Goal: Task Accomplishment & Management: Use online tool/utility

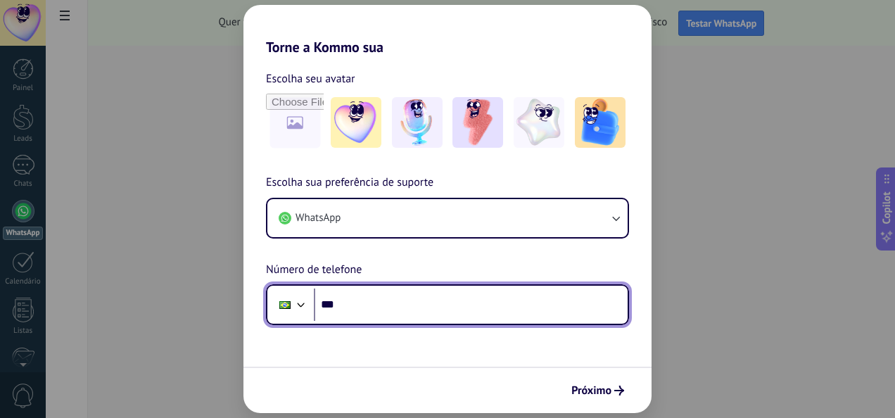
click at [339, 305] on input "***" at bounding box center [471, 304] width 314 height 32
click at [407, 302] on input "********" at bounding box center [471, 304] width 314 height 32
type input "**********"
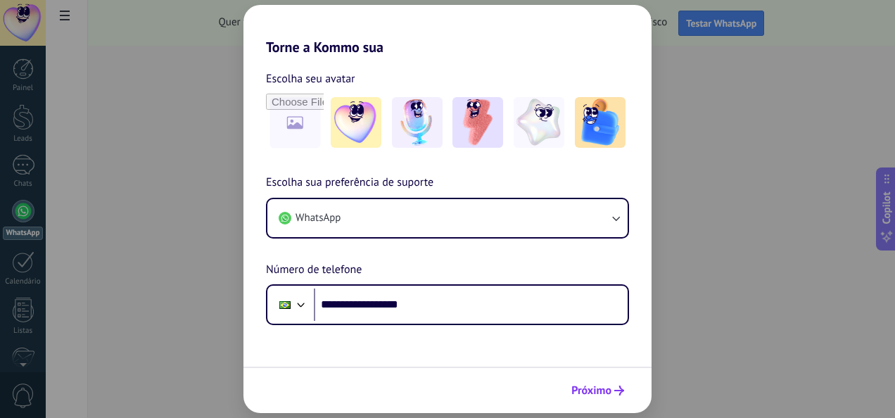
click at [581, 390] on span "Próximo" at bounding box center [591, 390] width 40 height 10
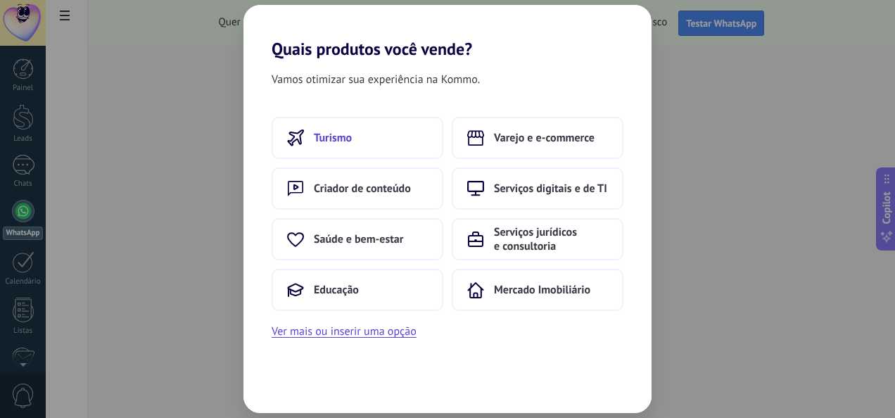
click at [343, 136] on span "Turismo" at bounding box center [333, 138] width 38 height 14
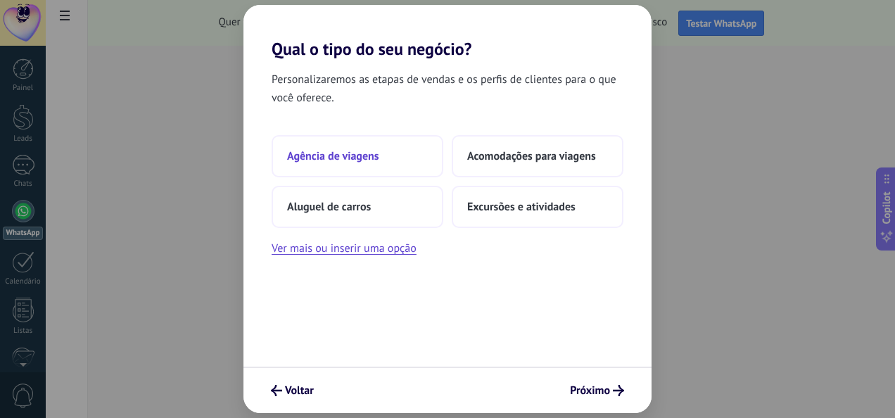
click at [333, 159] on span "Agência de viagens" at bounding box center [333, 156] width 92 height 14
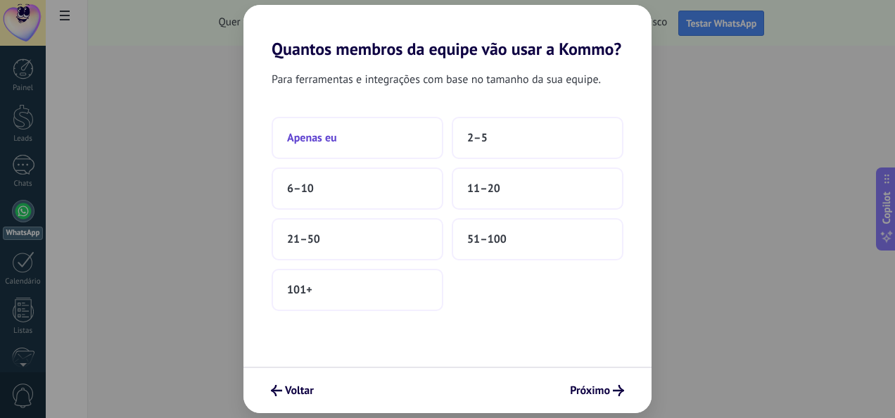
click at [317, 127] on button "Apenas eu" at bounding box center [357, 138] width 172 height 42
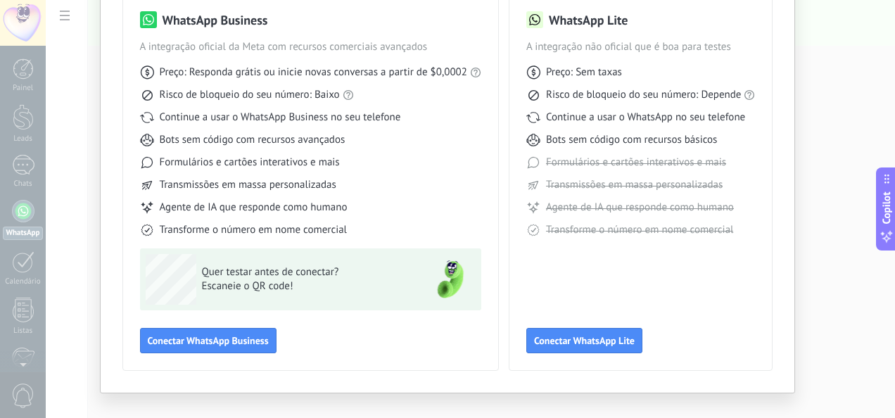
scroll to position [134, 0]
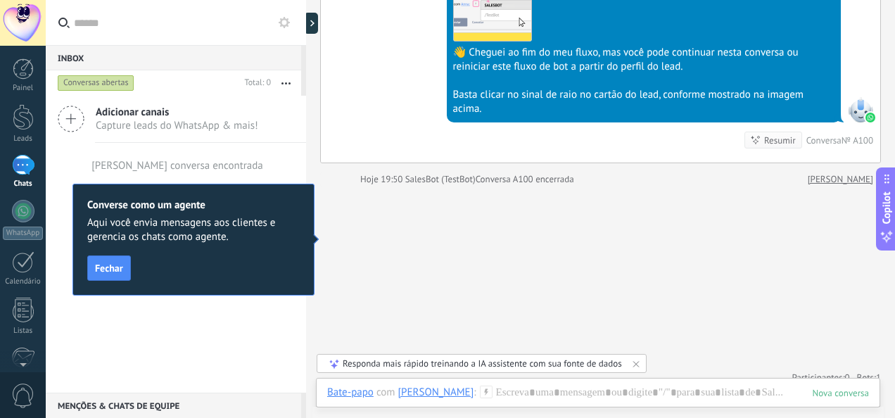
scroll to position [1220, 0]
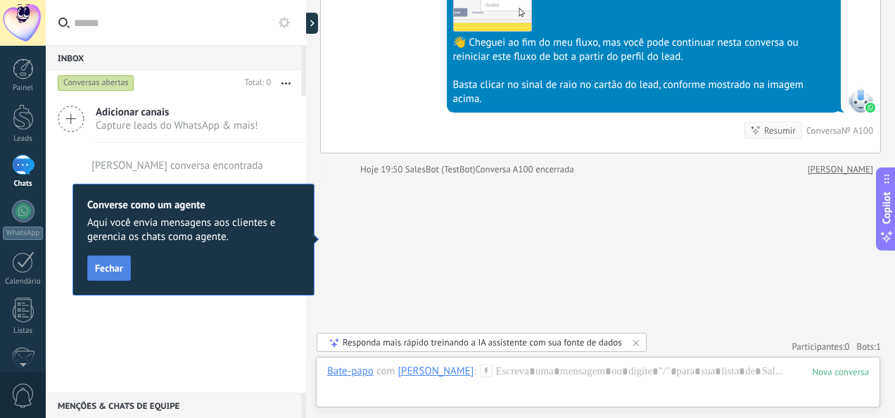
click at [114, 264] on span "Fechar" at bounding box center [109, 268] width 28 height 10
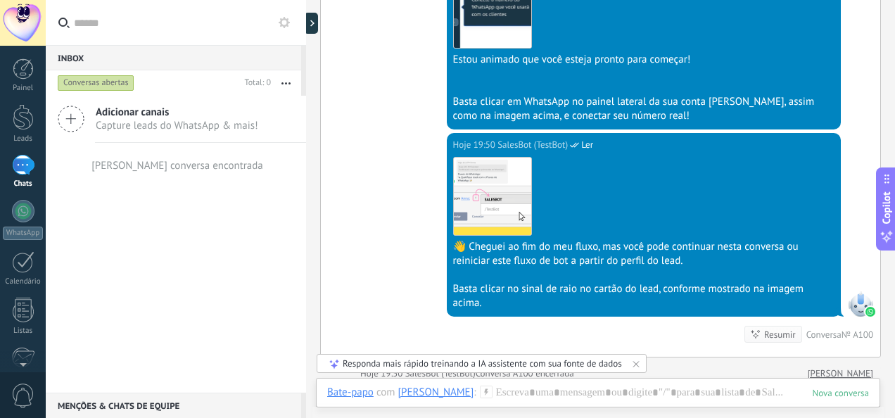
scroll to position [1079, 0]
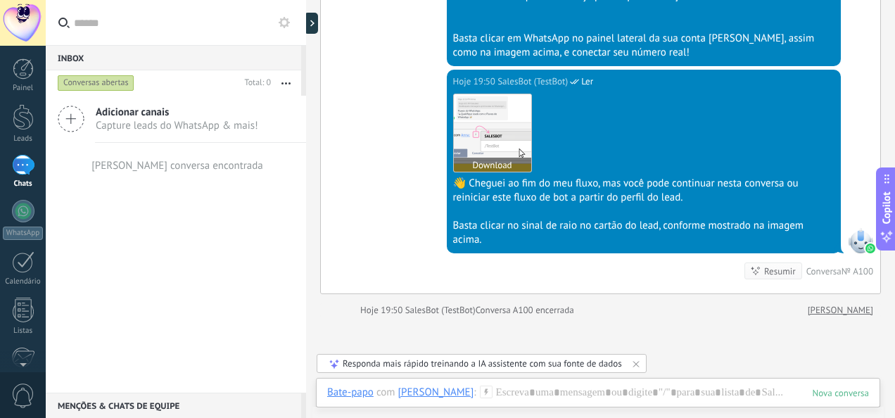
click at [488, 126] on img at bounding box center [492, 132] width 77 height 77
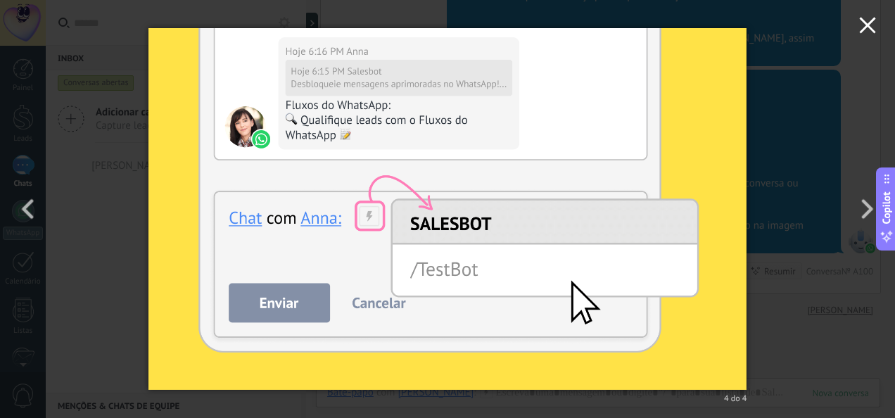
click at [870, 18] on icon "button" at bounding box center [867, 25] width 17 height 17
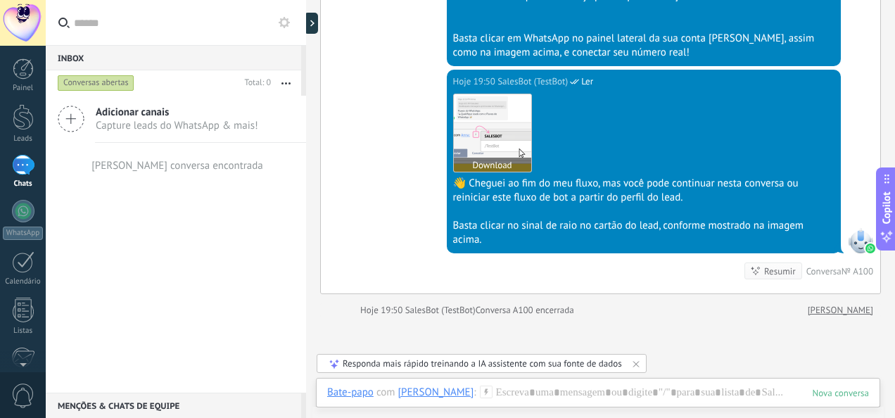
click at [487, 132] on img at bounding box center [492, 132] width 77 height 77
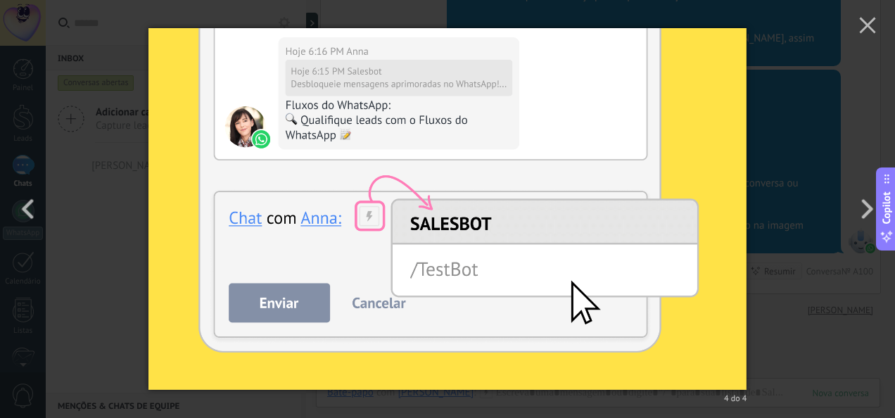
click at [295, 302] on img at bounding box center [447, 209] width 599 height 418
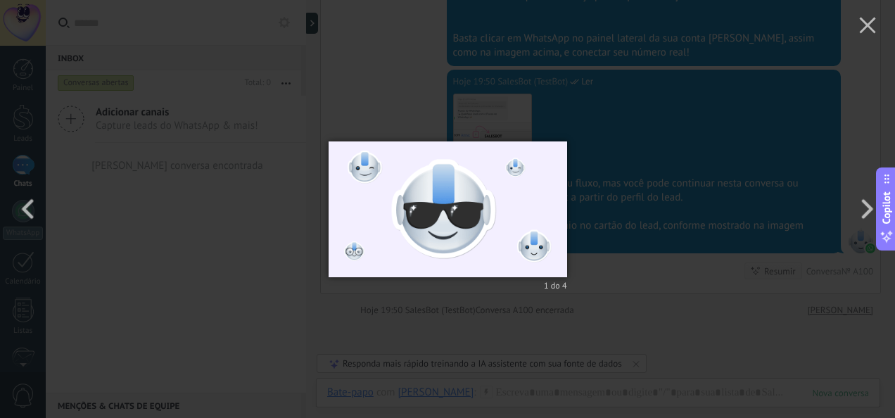
click at [295, 302] on div "1 do 4" at bounding box center [447, 209] width 895 height 418
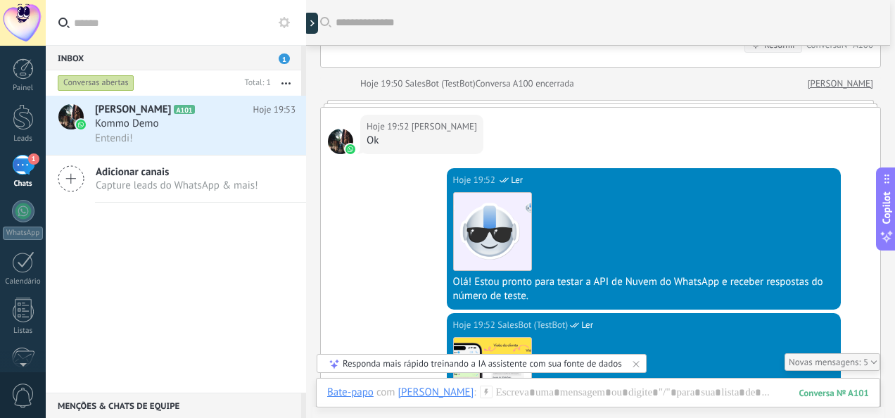
scroll to position [1430, 0]
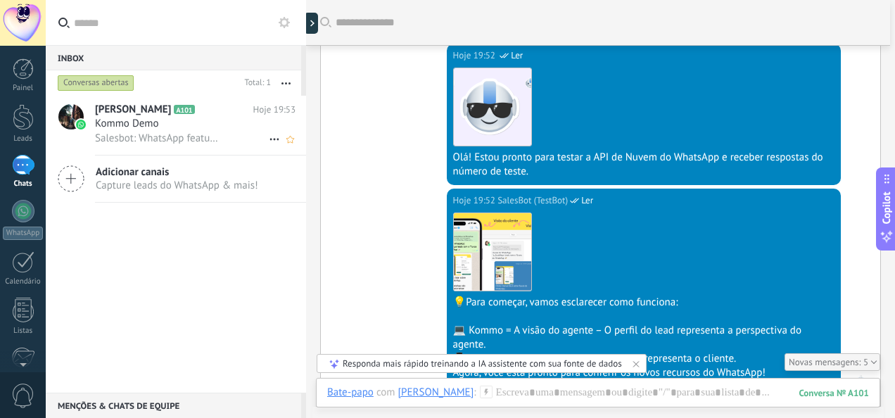
click at [177, 118] on div "Kommo Demo" at bounding box center [195, 124] width 200 height 14
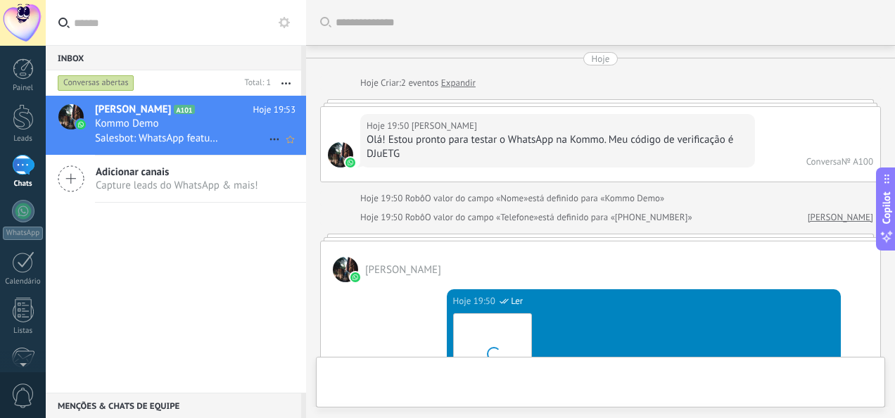
scroll to position [1885, 0]
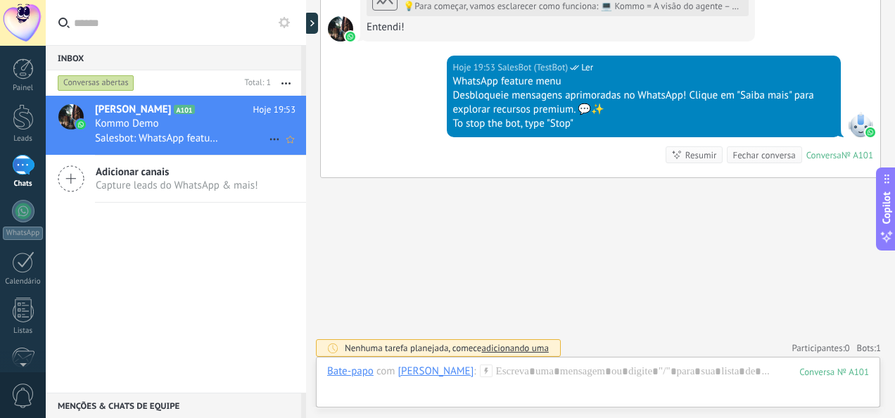
click at [200, 119] on div "Kommo Demo" at bounding box center [195, 124] width 200 height 14
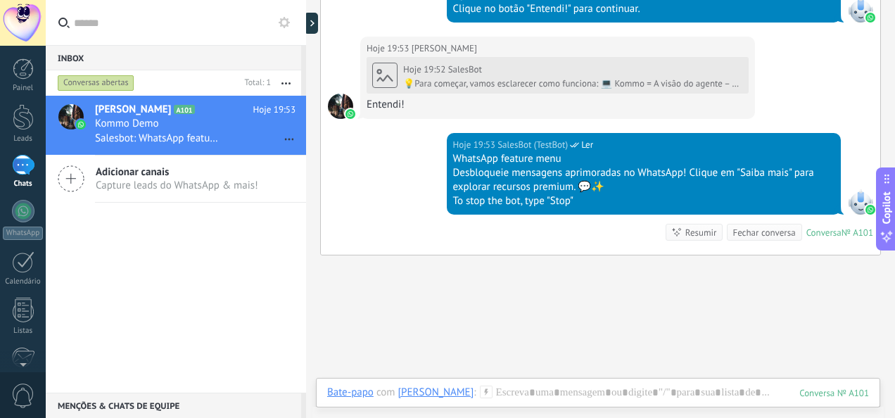
scroll to position [1815, 0]
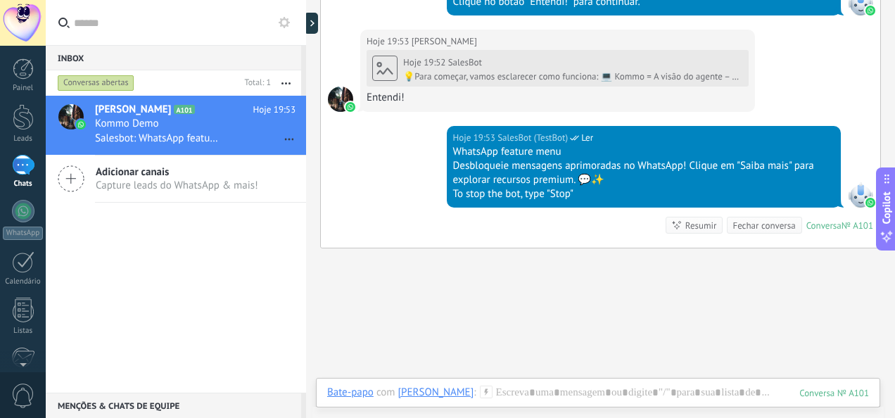
click at [698, 220] on div "Resumir" at bounding box center [701, 225] width 32 height 13
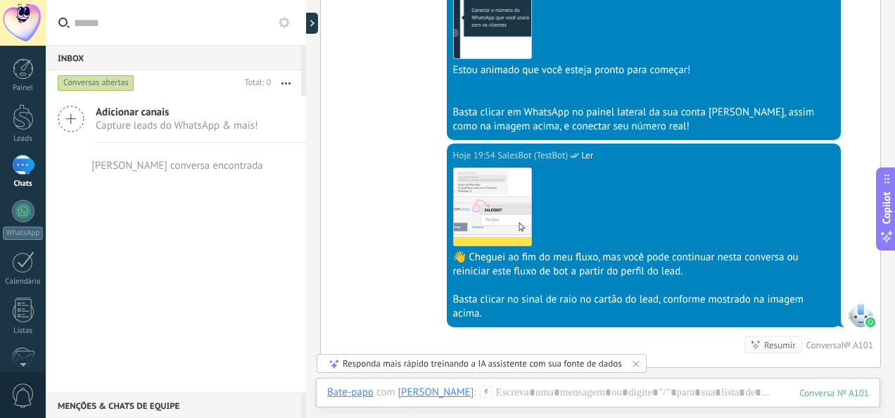
scroll to position [2403, 0]
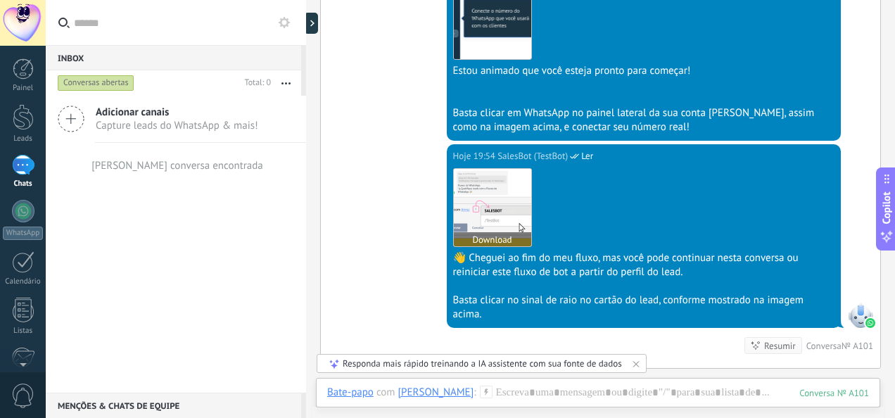
click at [508, 200] on img at bounding box center [492, 207] width 77 height 77
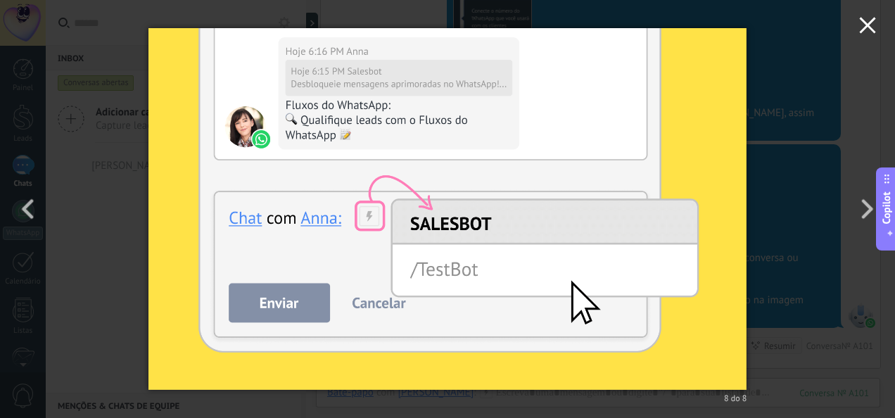
click at [867, 21] on icon "button" at bounding box center [867, 25] width 17 height 17
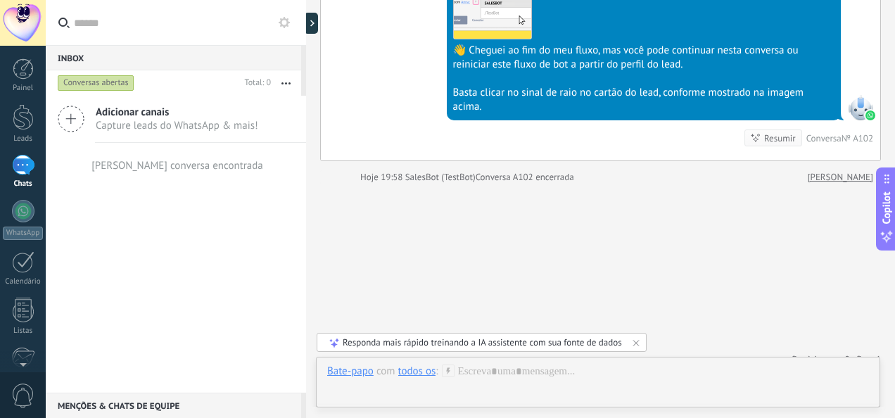
scroll to position [4299, 0]
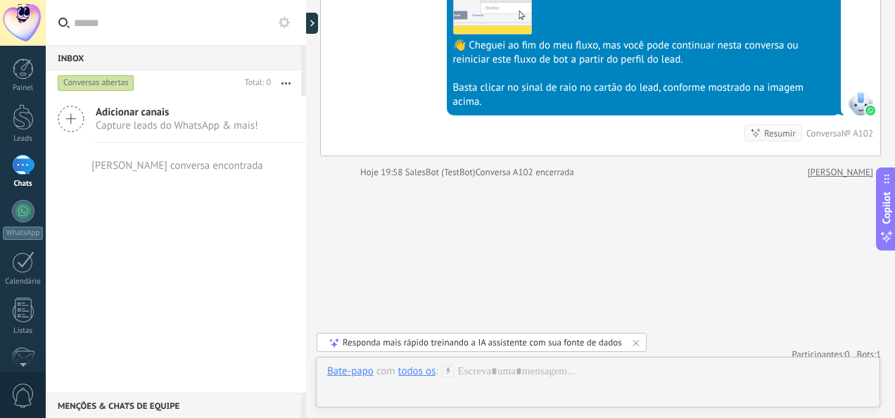
drag, startPoint x: 497, startPoint y: 226, endPoint x: 443, endPoint y: 242, distance: 56.3
